Goal: Task Accomplishment & Management: Use online tool/utility

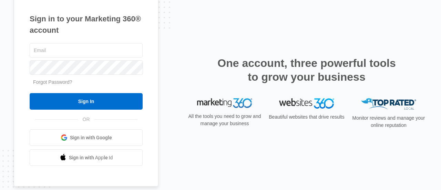
click at [100, 141] on link "Sign in with Google" at bounding box center [86, 137] width 113 height 17
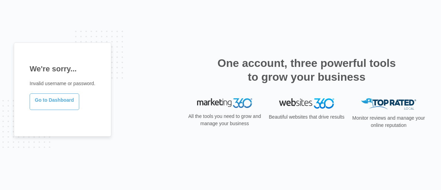
click at [69, 105] on link "Go to Dashboard" at bounding box center [55, 101] width 50 height 17
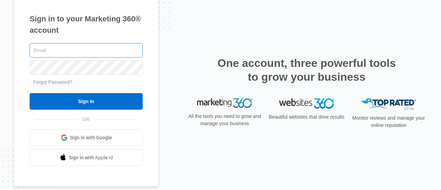
click at [93, 50] on input "text" at bounding box center [86, 50] width 113 height 14
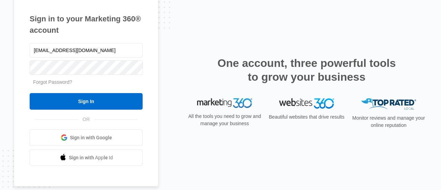
type input "joinus@ajicorporate.com"
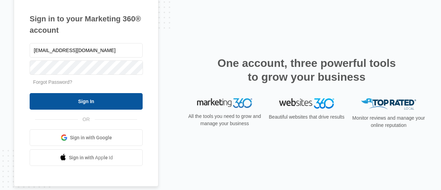
click at [79, 96] on input "Sign In" at bounding box center [86, 101] width 113 height 17
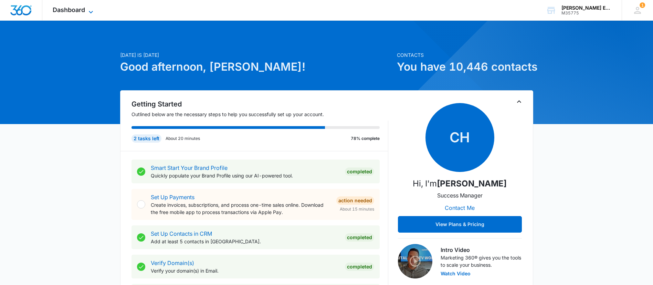
click at [90, 11] on icon at bounding box center [91, 12] width 8 height 8
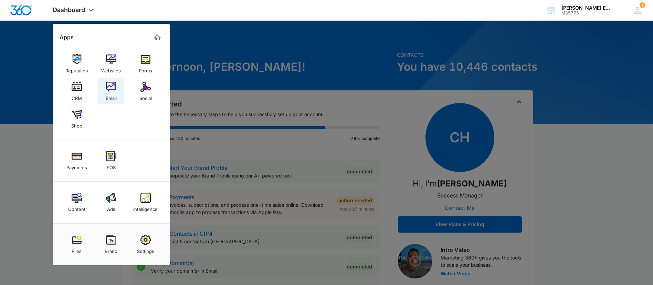
click at [106, 92] on div "Email" at bounding box center [111, 96] width 11 height 9
